Goal: Task Accomplishment & Management: Use online tool/utility

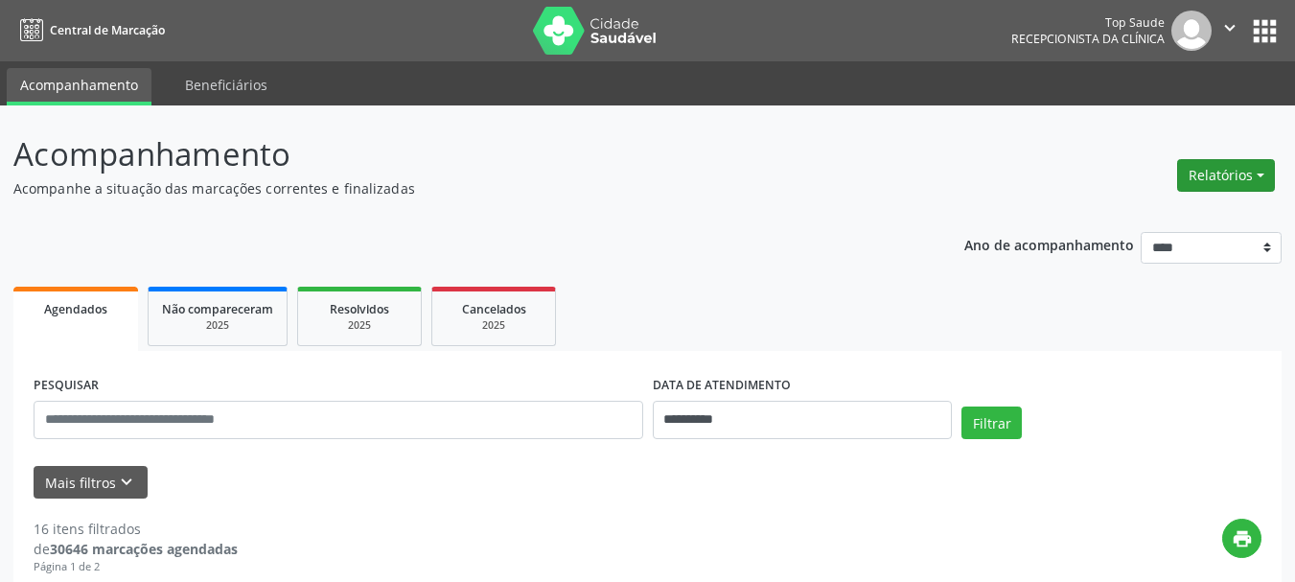
click at [1223, 172] on button "Relatórios" at bounding box center [1226, 175] width 98 height 33
click at [1164, 219] on link "Agendamentos" at bounding box center [1172, 216] width 206 height 27
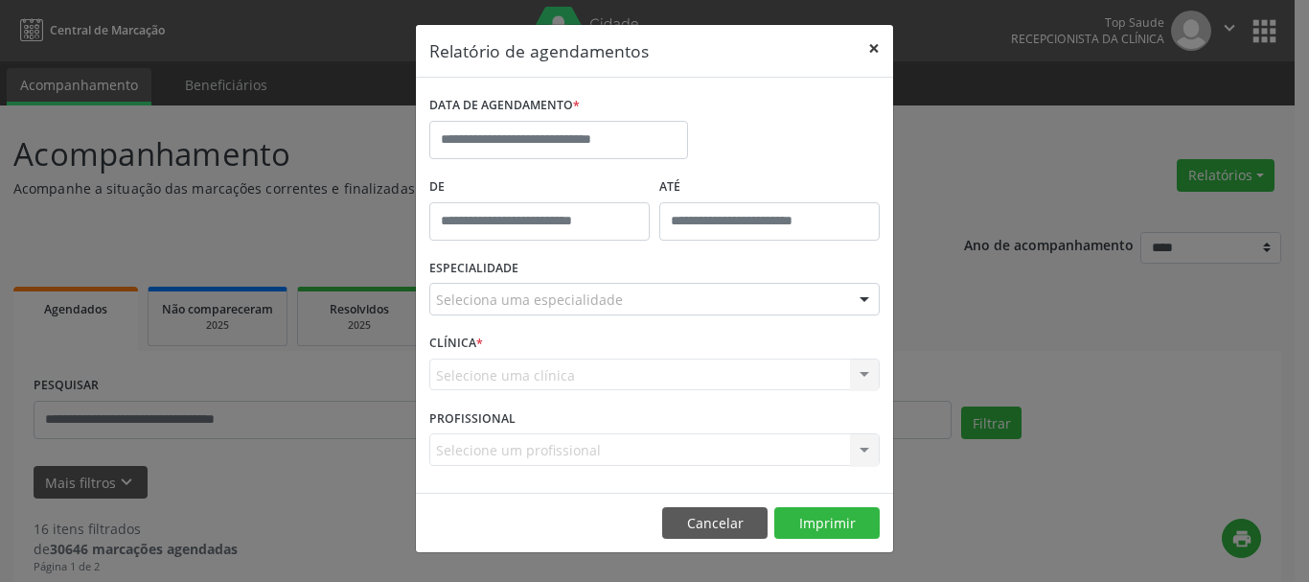
click at [879, 50] on button "×" at bounding box center [874, 48] width 38 height 47
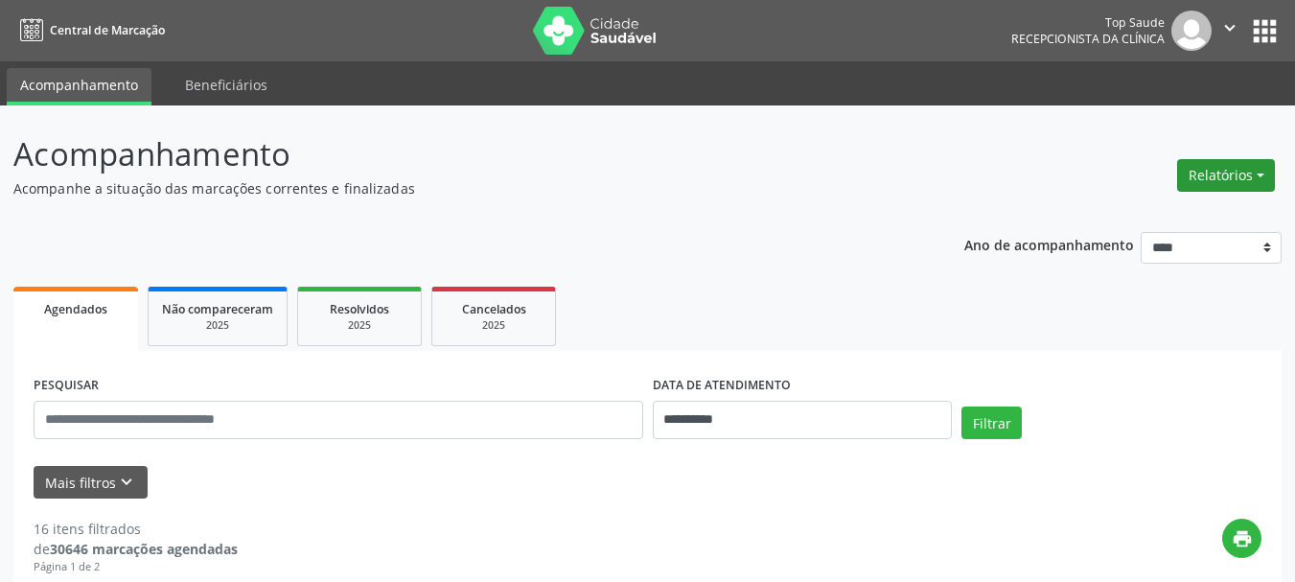
click at [1236, 183] on button "Relatórios" at bounding box center [1226, 175] width 98 height 33
click at [1125, 210] on link "Agendamentos" at bounding box center [1172, 216] width 206 height 27
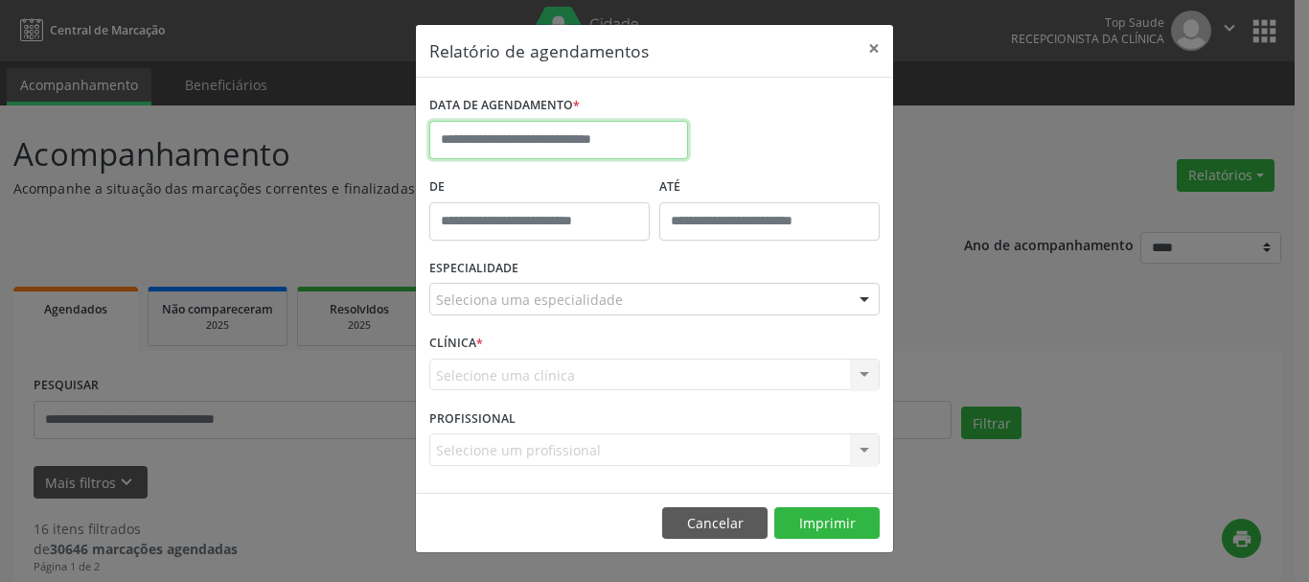
click at [453, 142] on input "text" at bounding box center [558, 140] width 259 height 38
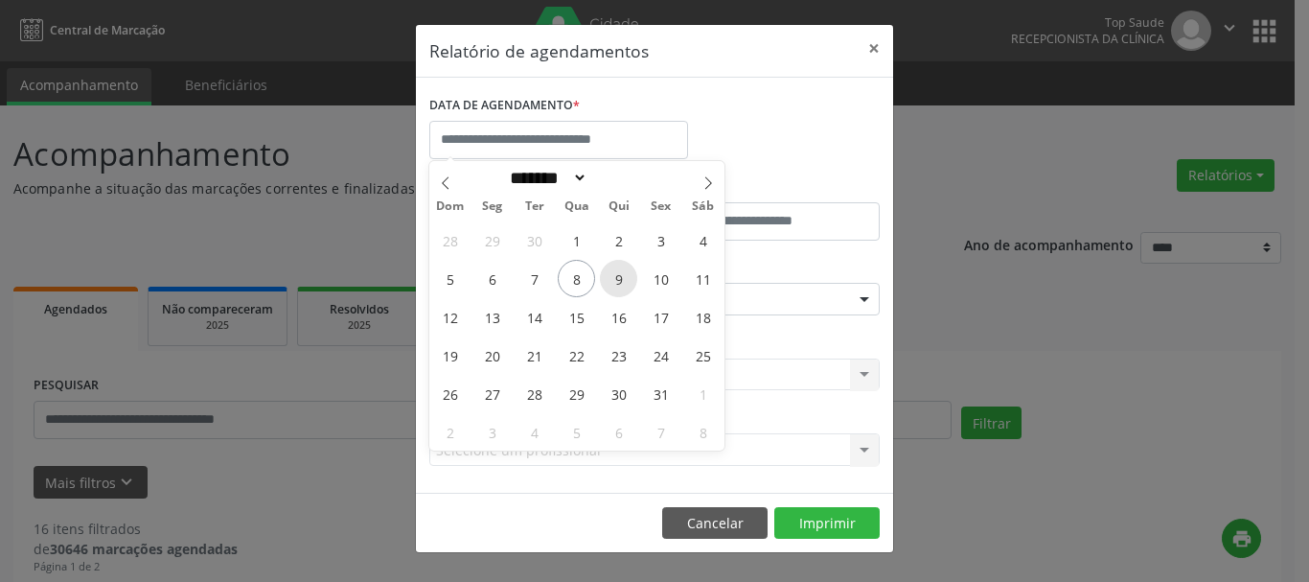
click at [616, 274] on span "9" at bounding box center [618, 278] width 37 height 37
type input "**********"
click at [616, 274] on span "9" at bounding box center [618, 278] width 37 height 37
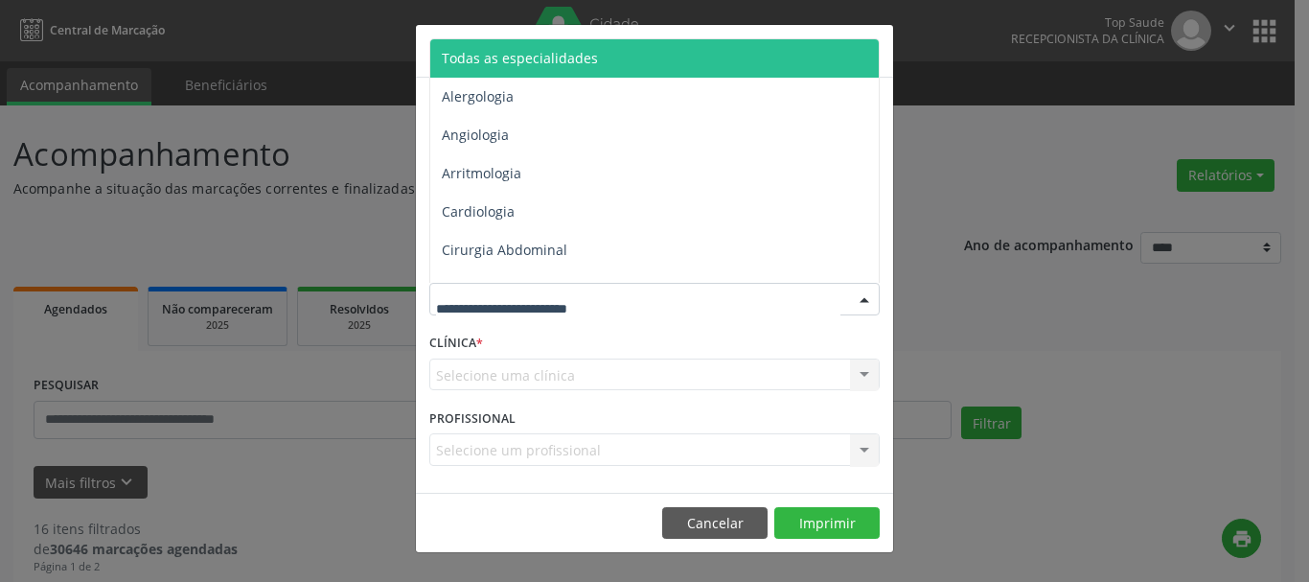
click at [495, 57] on span "Todas as especialidades" at bounding box center [520, 58] width 156 height 18
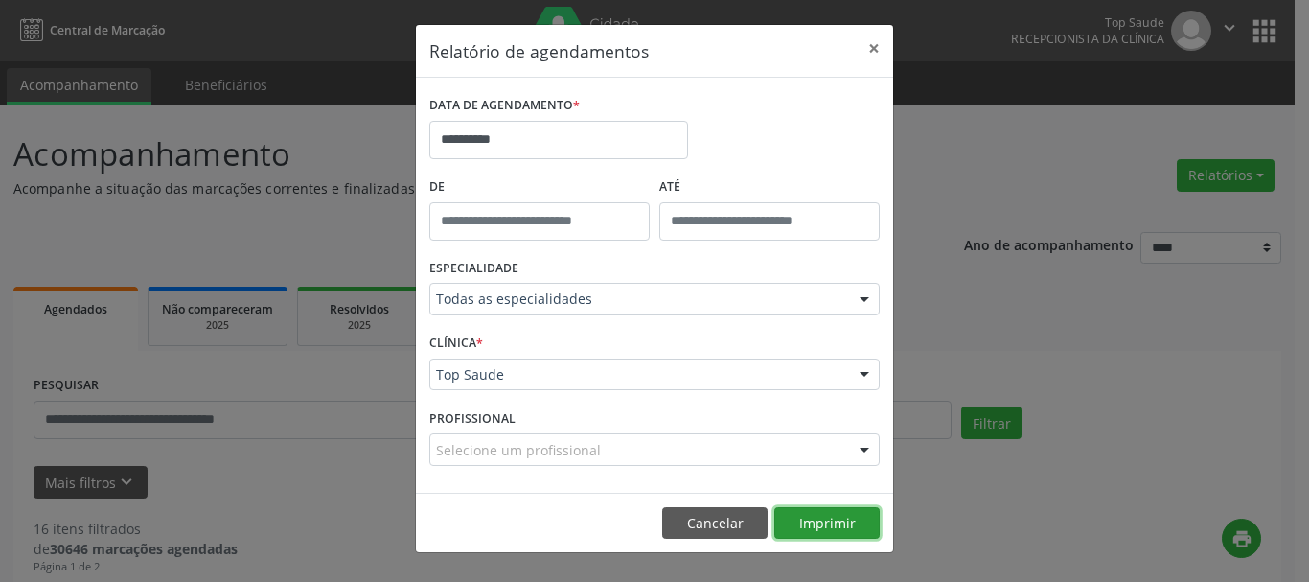
click at [829, 521] on button "Imprimir" at bounding box center [826, 523] width 105 height 33
